Goal: Complete application form: Complete application form

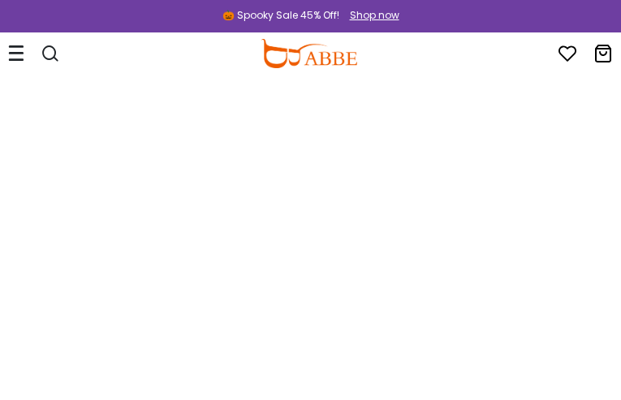
type input "**********"
type input "********"
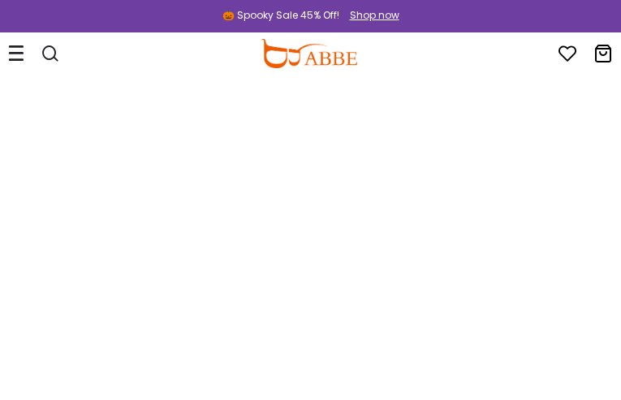
type input "**********"
type input "*********"
